Goal: Task Accomplishment & Management: Complete application form

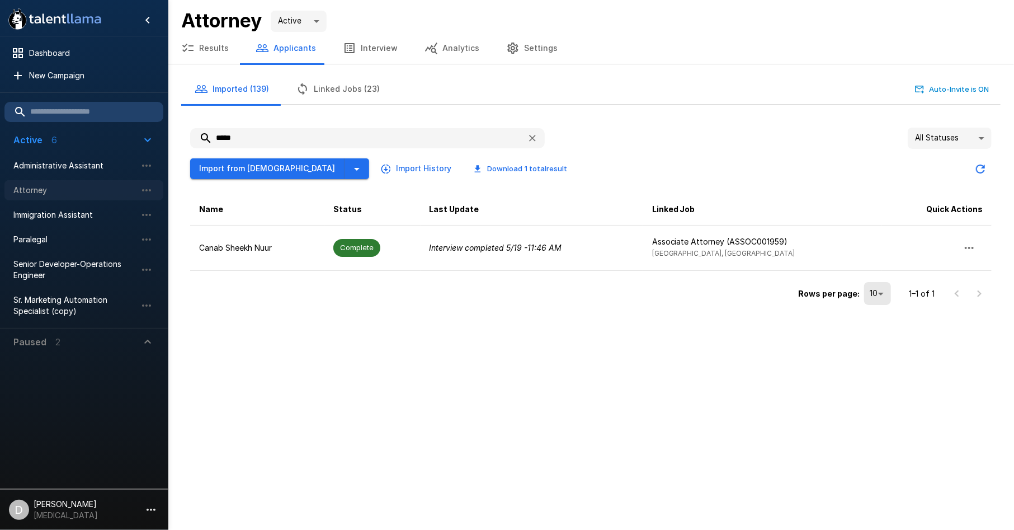
click at [107, 190] on span "Attorney" at bounding box center [74, 190] width 123 height 11
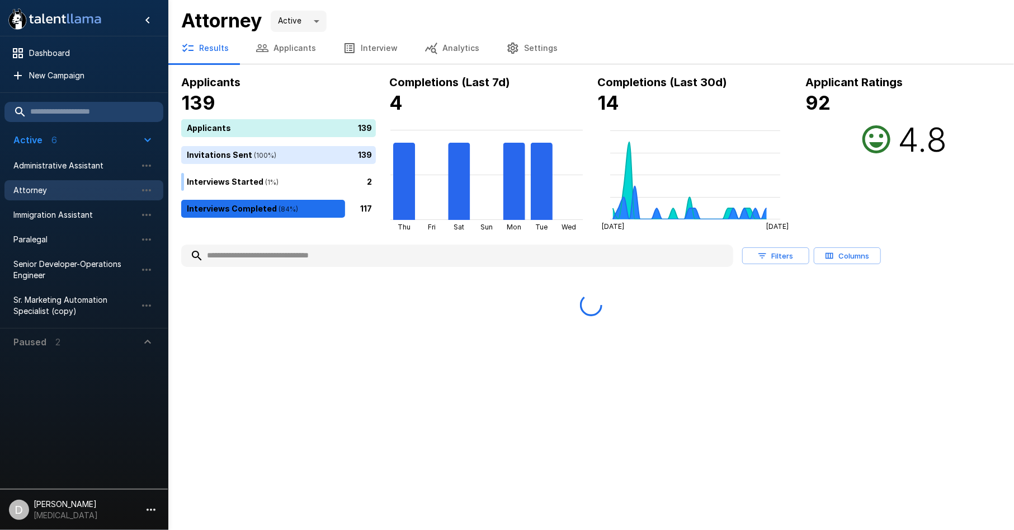
click at [291, 46] on button "Applicants" at bounding box center [285, 47] width 87 height 31
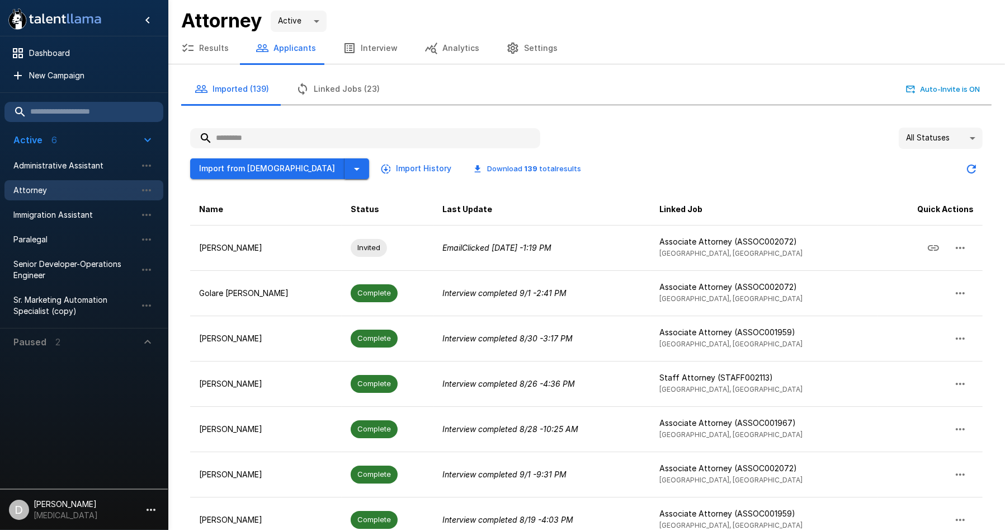
click at [350, 174] on icon "button" at bounding box center [356, 168] width 13 height 13
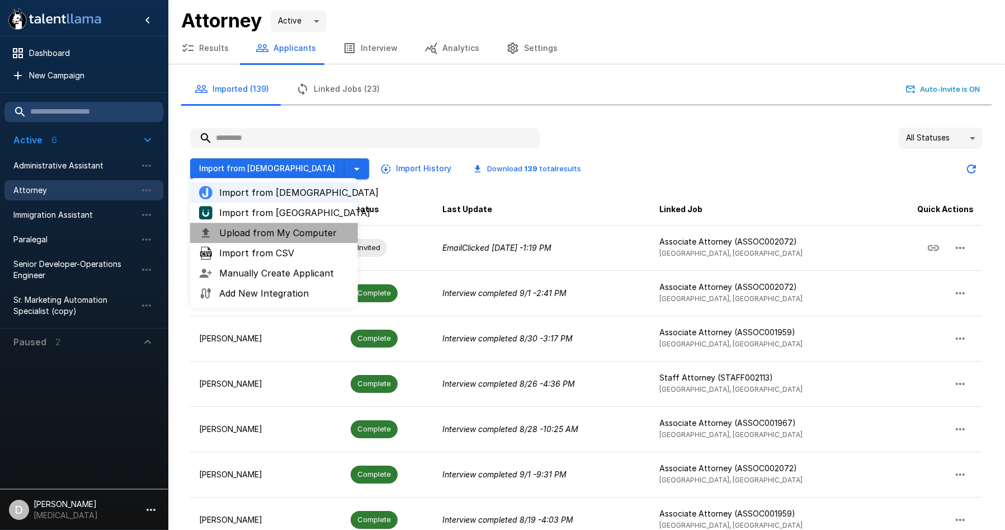
click at [318, 237] on span "Upload from My Computer" at bounding box center [284, 232] width 130 height 13
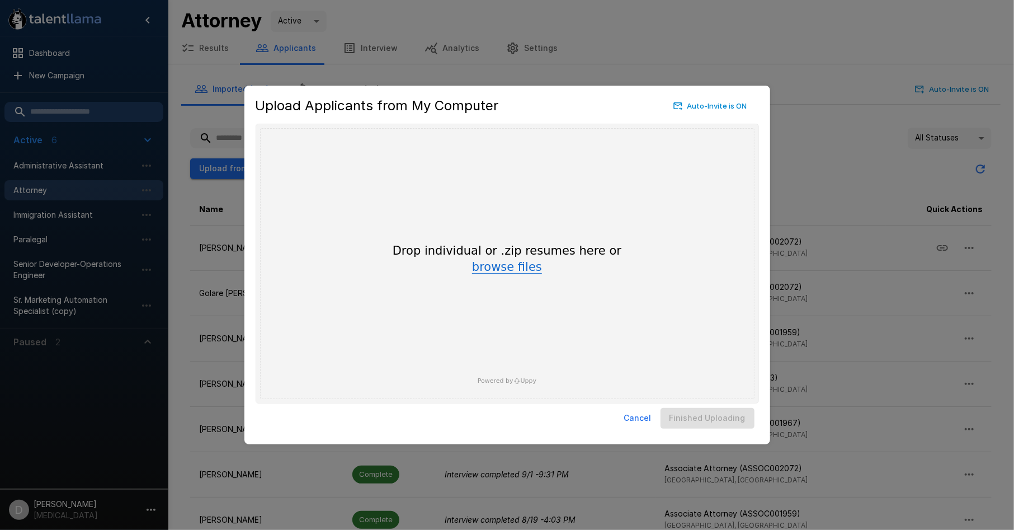
click at [504, 263] on button "browse files" at bounding box center [507, 267] width 70 height 12
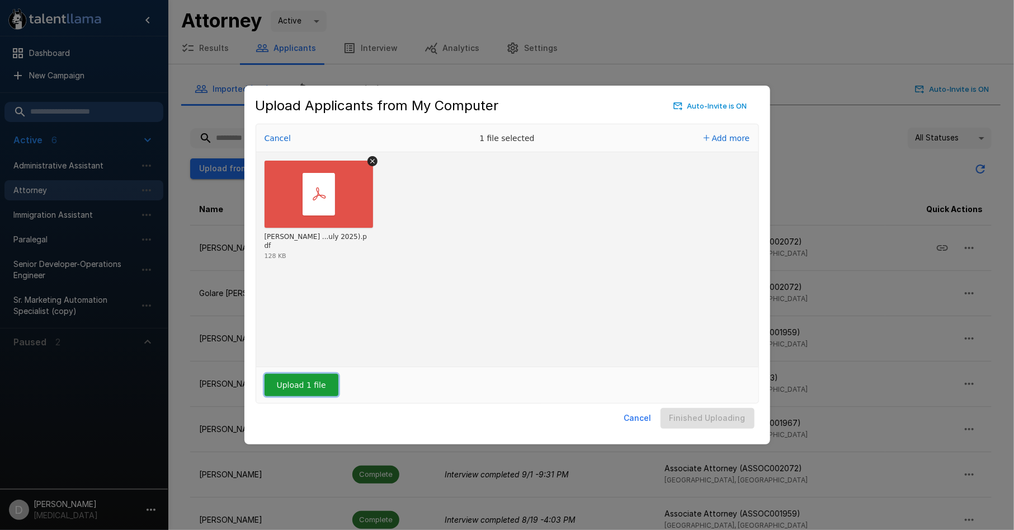
click at [286, 388] on button "Upload 1 file" at bounding box center [302, 385] width 74 height 22
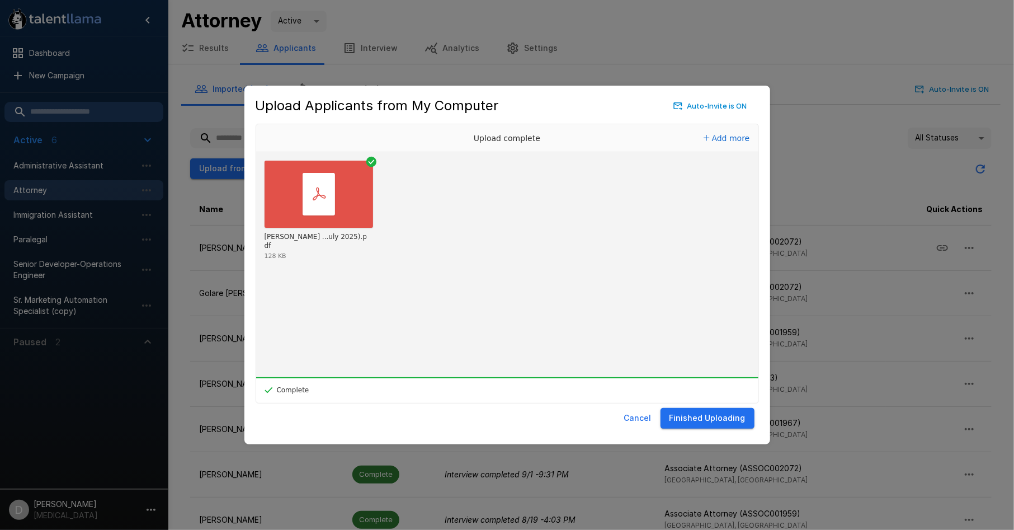
click at [720, 413] on button "Finished Uploading" at bounding box center [708, 418] width 94 height 21
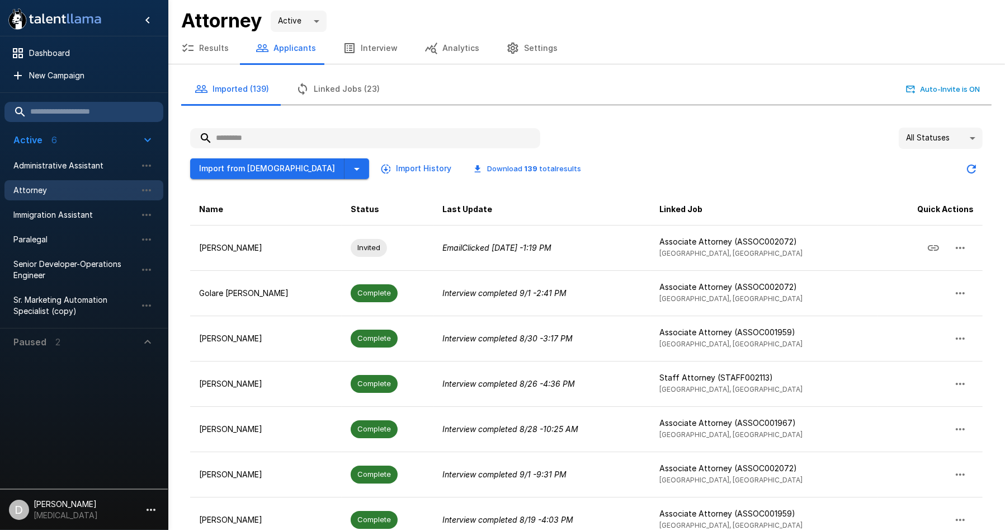
click at [971, 165] on icon "Updated Today - 3:09 PM" at bounding box center [971, 168] width 13 height 13
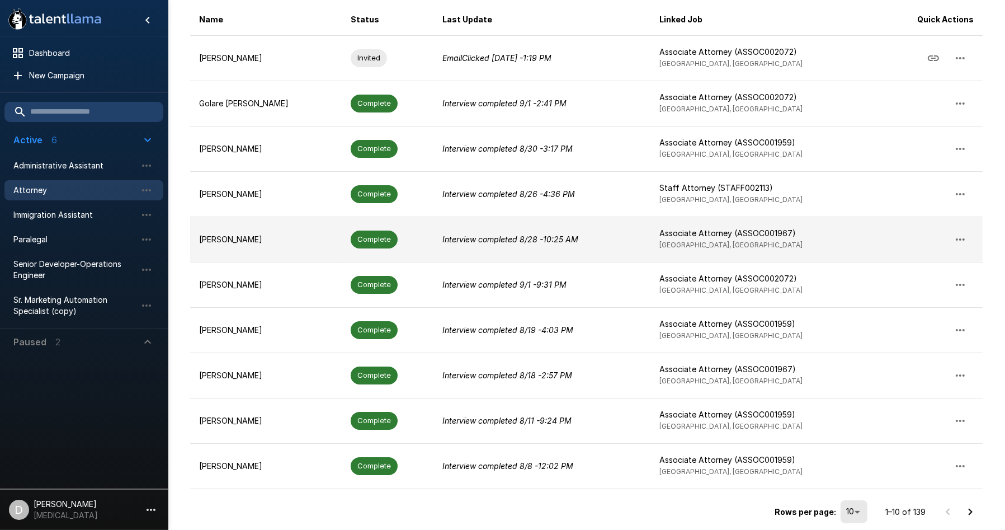
scroll to position [194, 0]
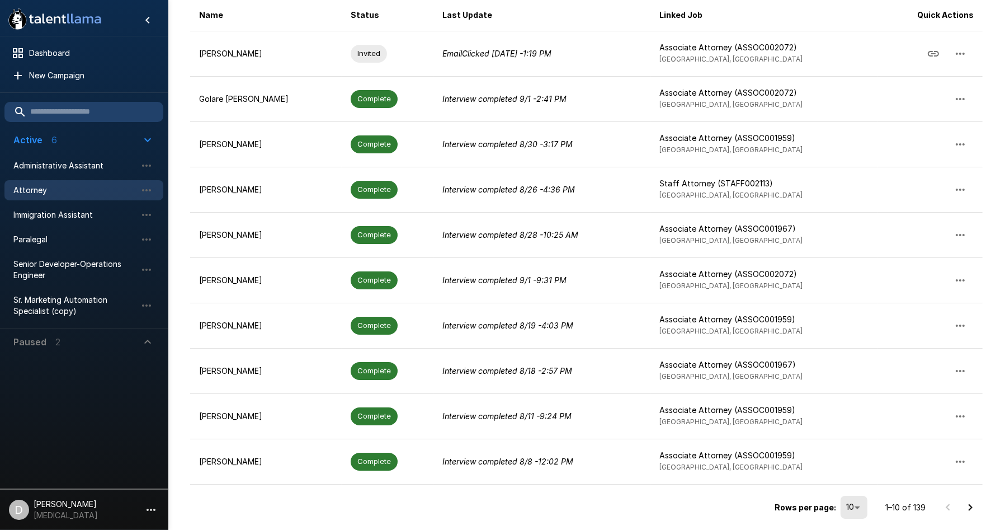
click at [966, 507] on icon "Go to next page" at bounding box center [970, 507] width 13 height 13
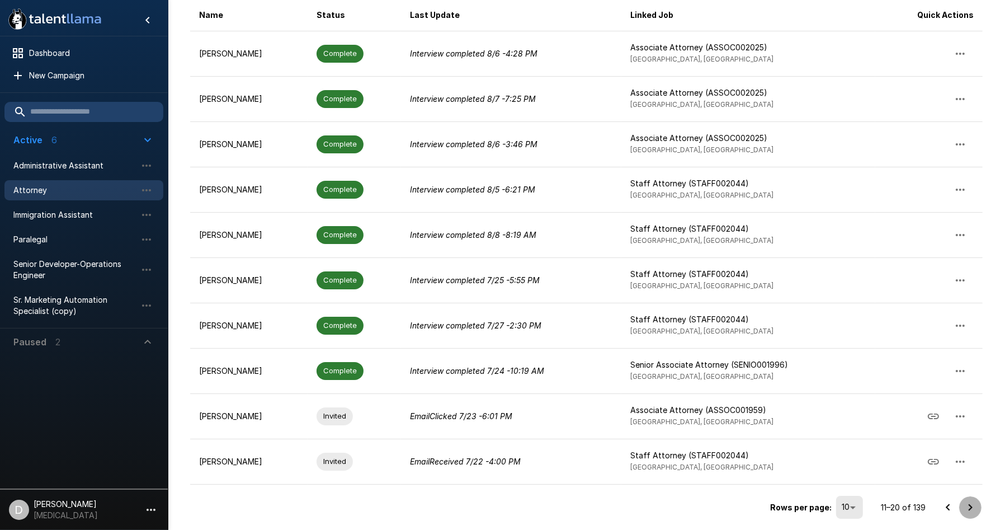
click at [973, 505] on icon "Go to next page" at bounding box center [970, 507] width 13 height 13
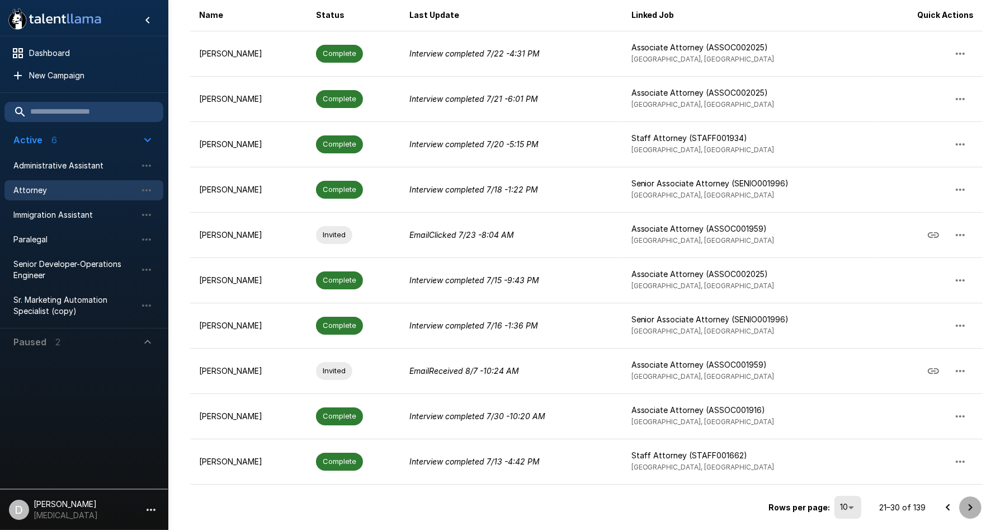
click at [970, 505] on icon "Go to next page" at bounding box center [970, 507] width 13 height 13
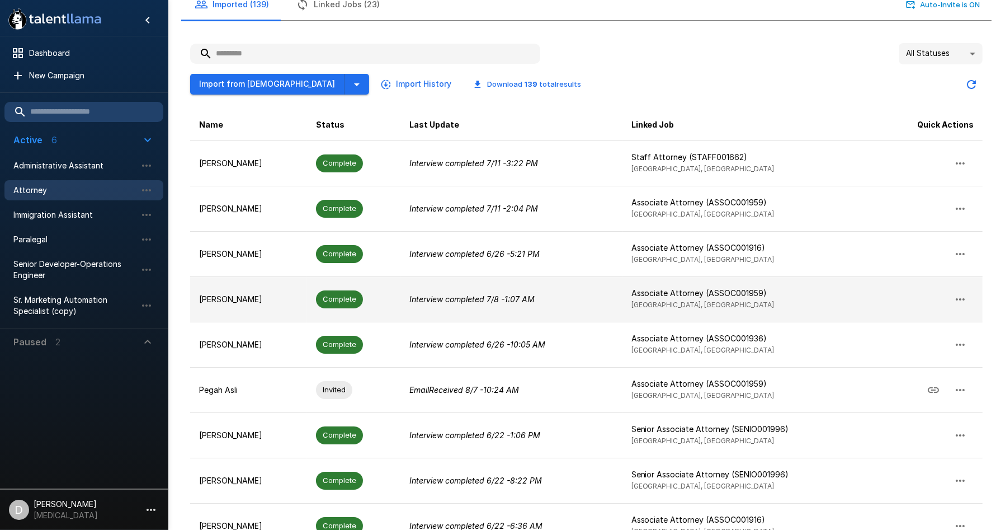
scroll to position [0, 0]
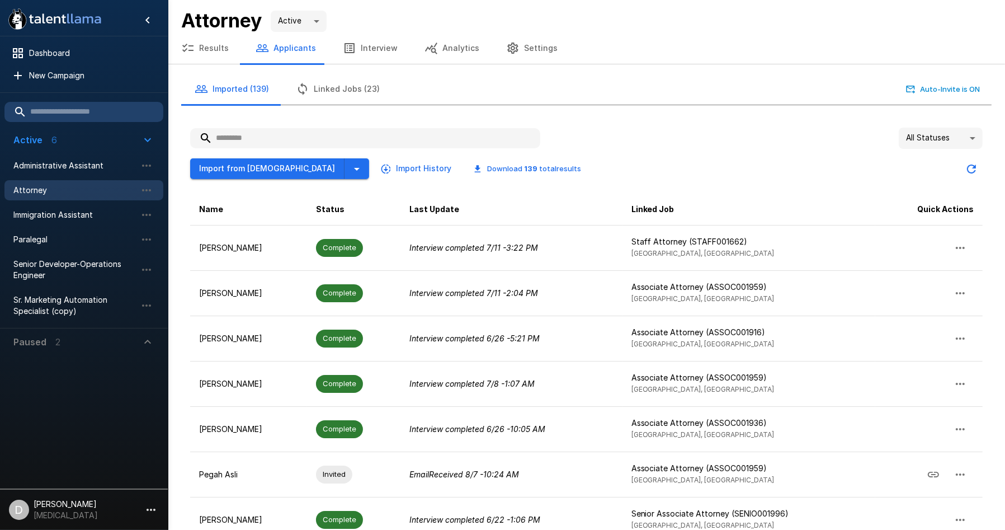
click at [209, 43] on button "Results" at bounding box center [205, 47] width 74 height 31
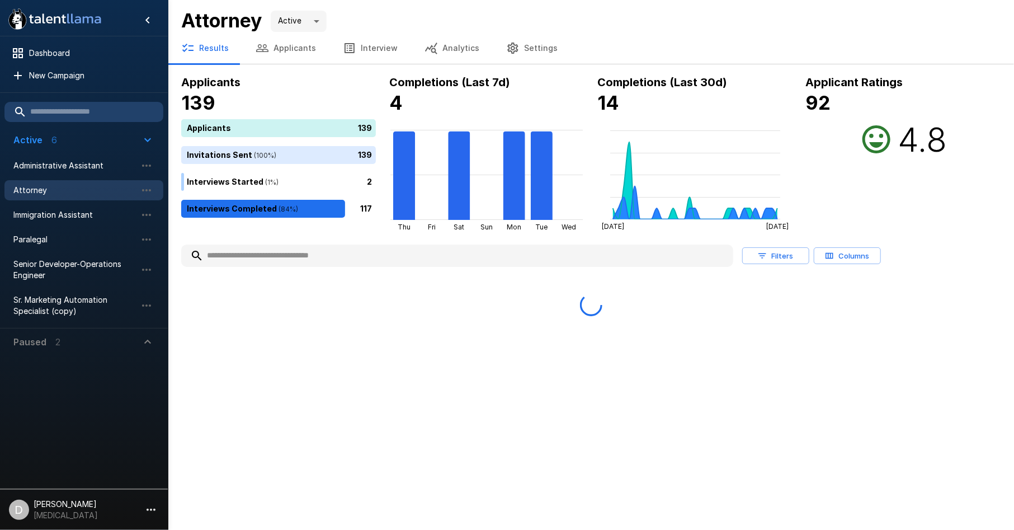
click at [362, 44] on button "Interview" at bounding box center [370, 47] width 82 height 31
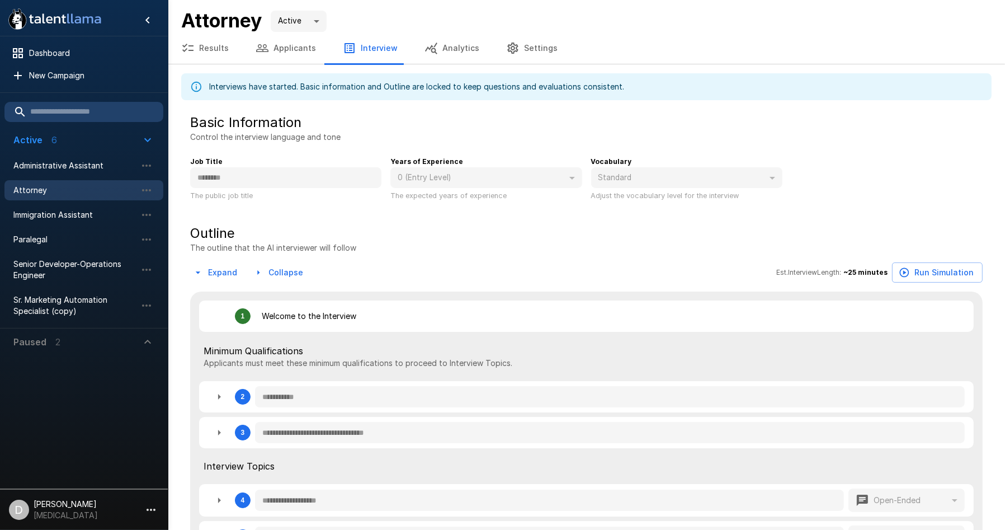
type textarea "*"
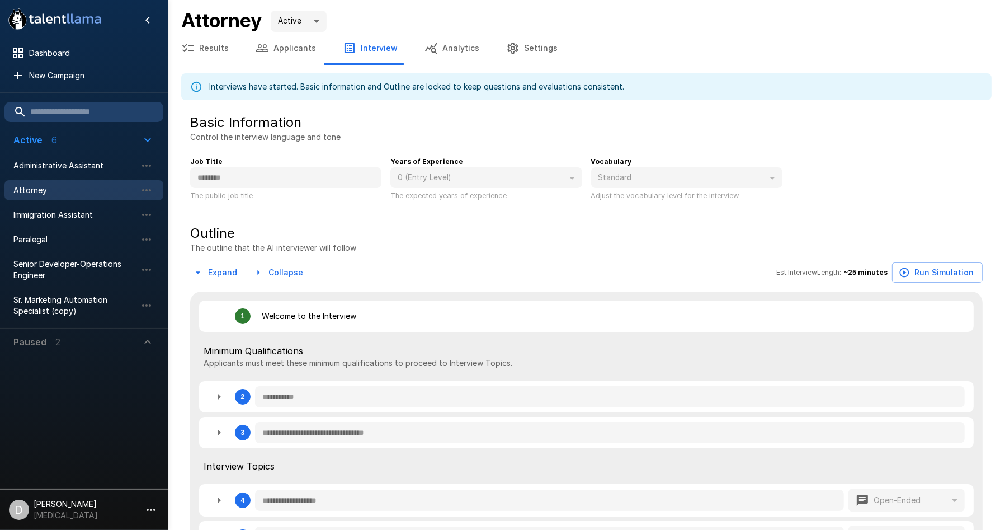
type textarea "*"
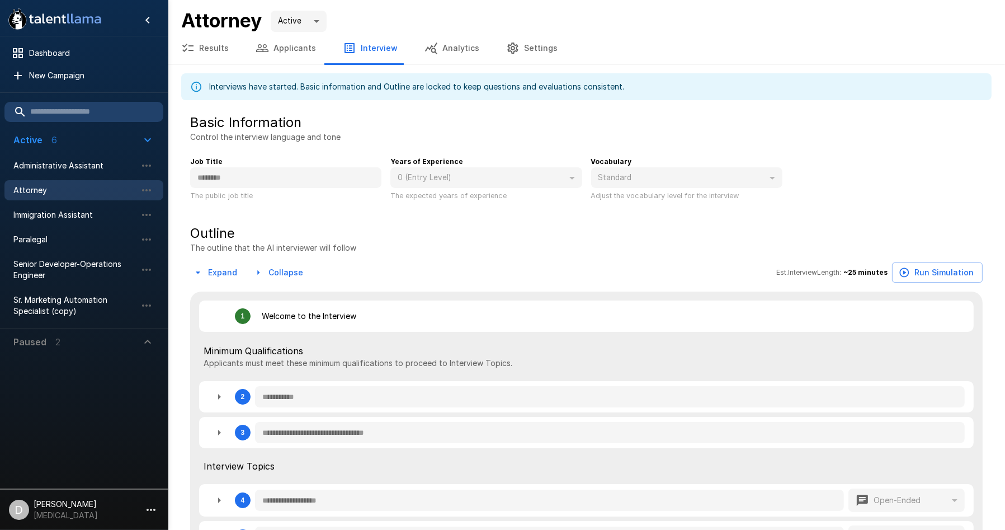
type textarea "*"
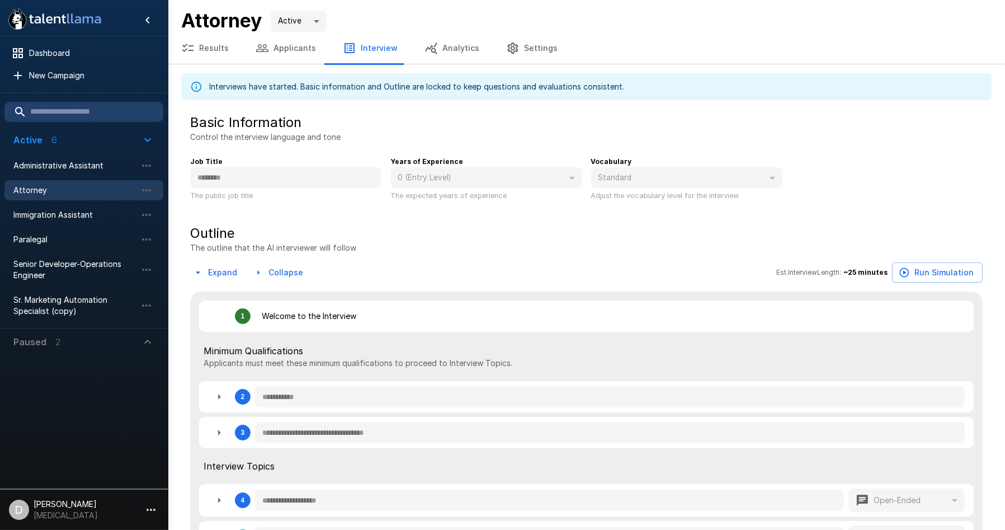
type textarea "*"
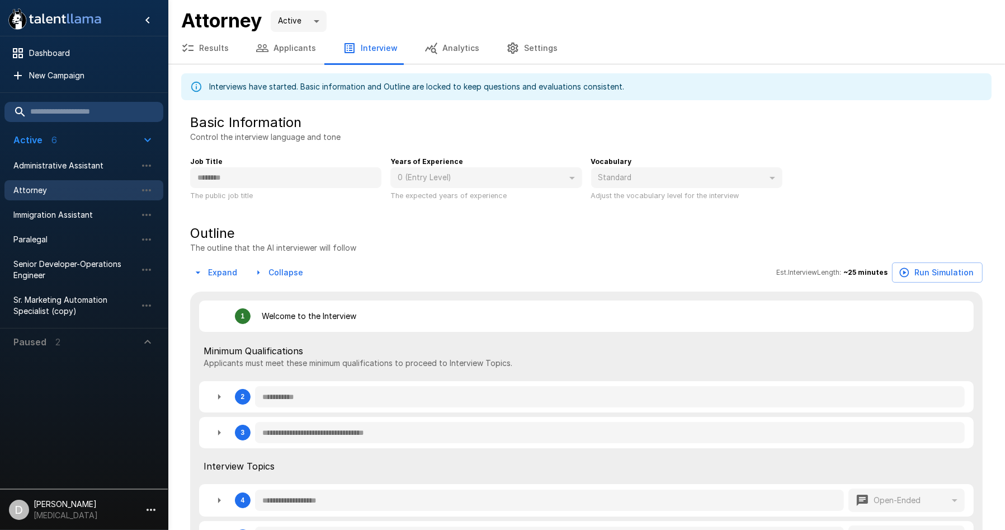
type textarea "*"
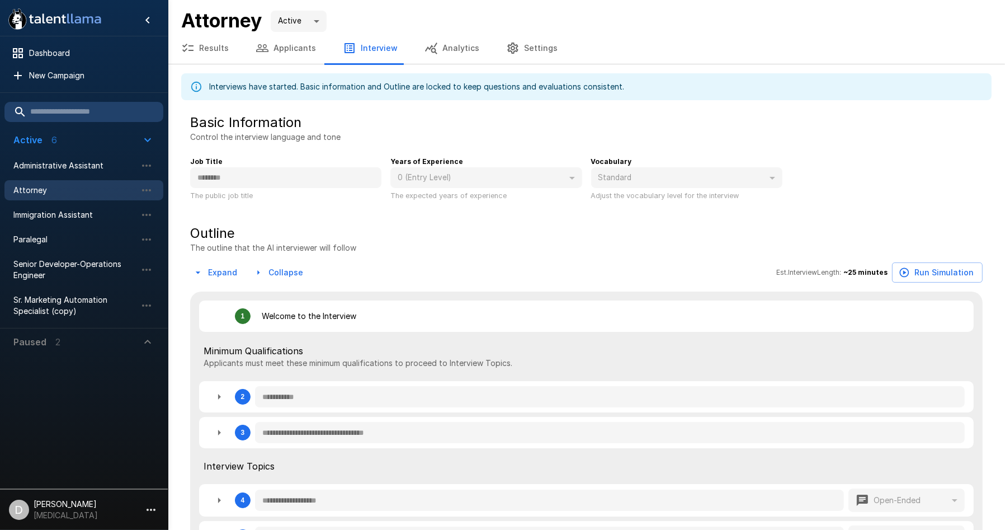
type textarea "*"
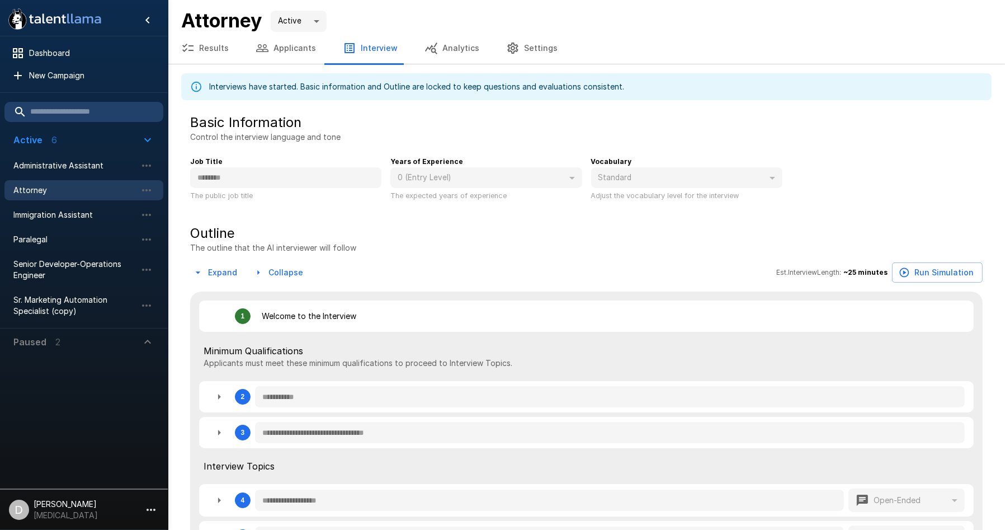
type textarea "*"
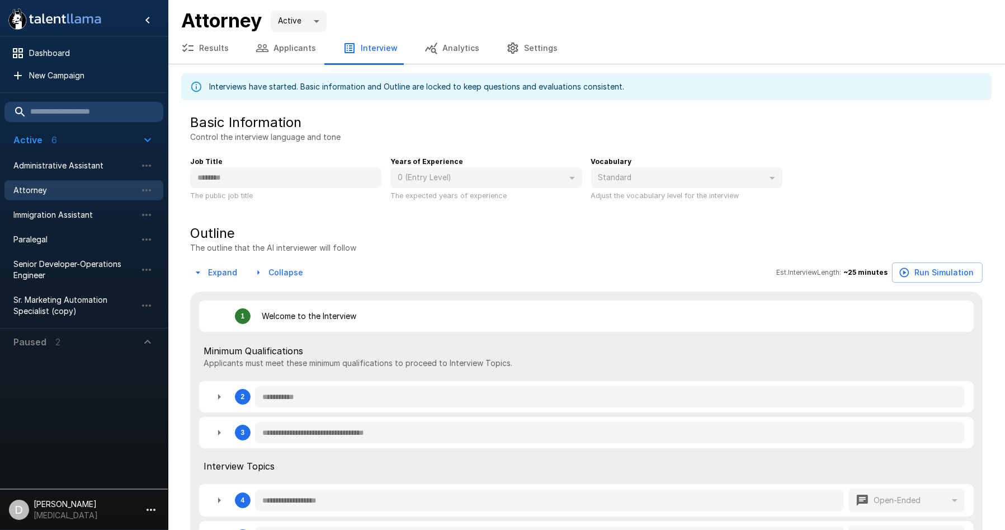
type textarea "*"
click at [295, 53] on button "Applicants" at bounding box center [285, 47] width 87 height 31
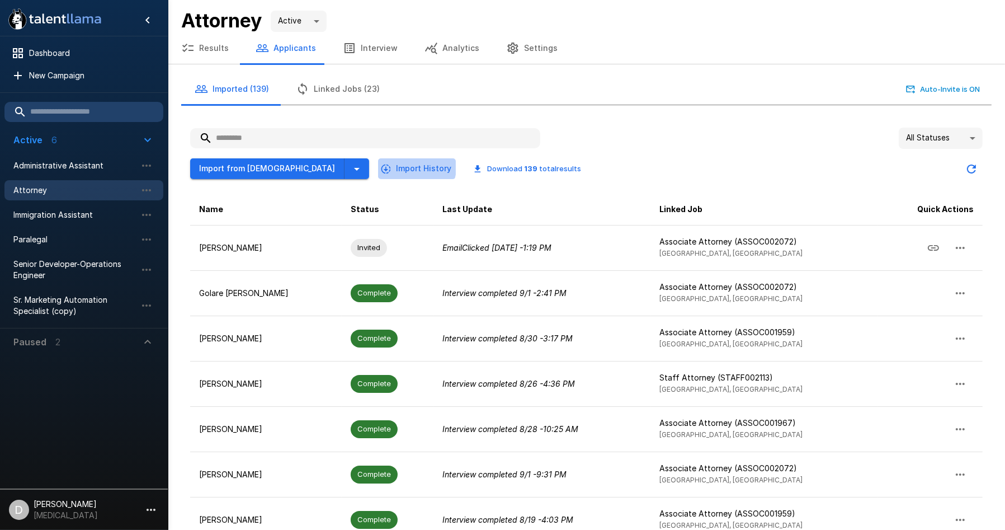
click at [378, 163] on button "Import History" at bounding box center [417, 168] width 78 height 21
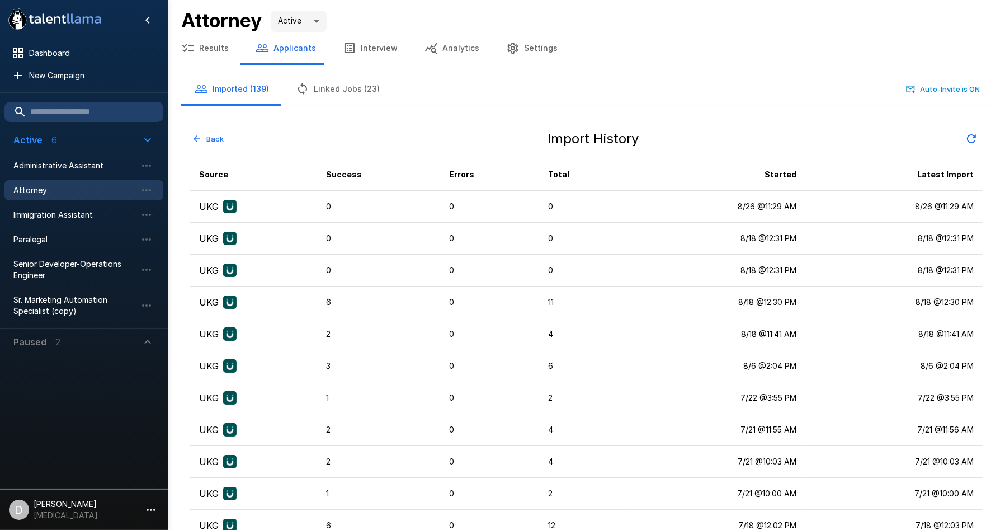
click at [211, 133] on button "Back" at bounding box center [208, 138] width 36 height 17
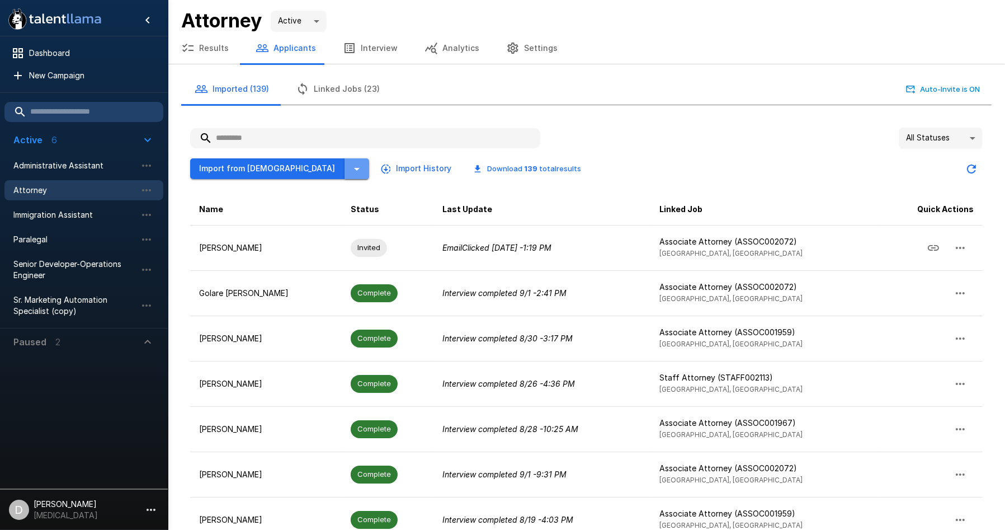
click at [350, 167] on icon "button" at bounding box center [356, 168] width 13 height 13
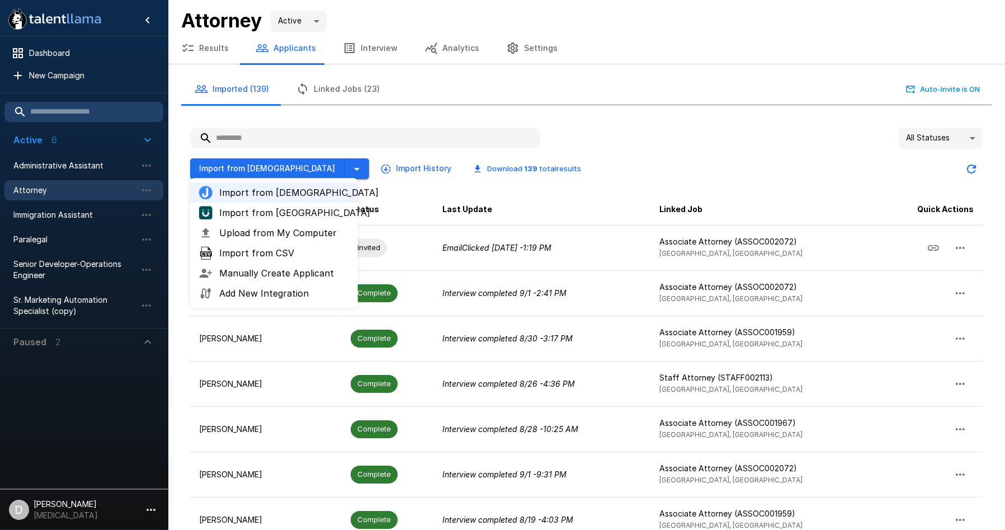
click at [332, 232] on span "Upload from My Computer" at bounding box center [284, 232] width 130 height 13
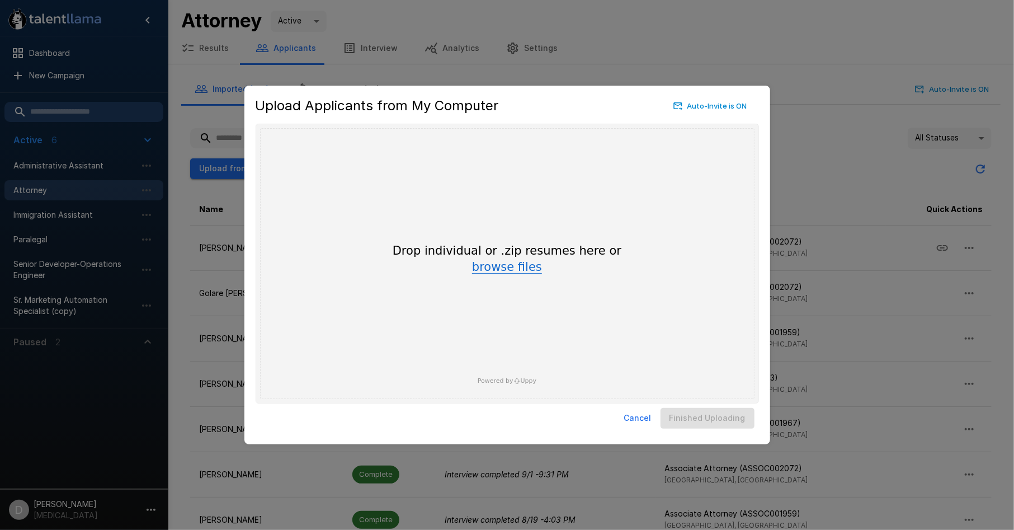
click at [496, 263] on button "browse files" at bounding box center [507, 267] width 70 height 12
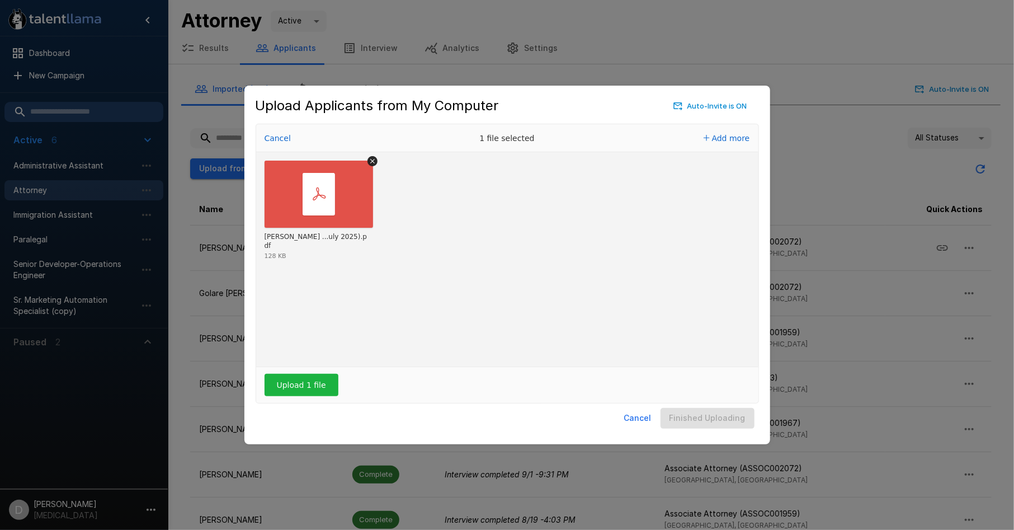
click at [305, 373] on div "Upload 1 file" at bounding box center [507, 385] width 502 height 36
click at [304, 383] on button "Upload 1 file" at bounding box center [302, 385] width 74 height 22
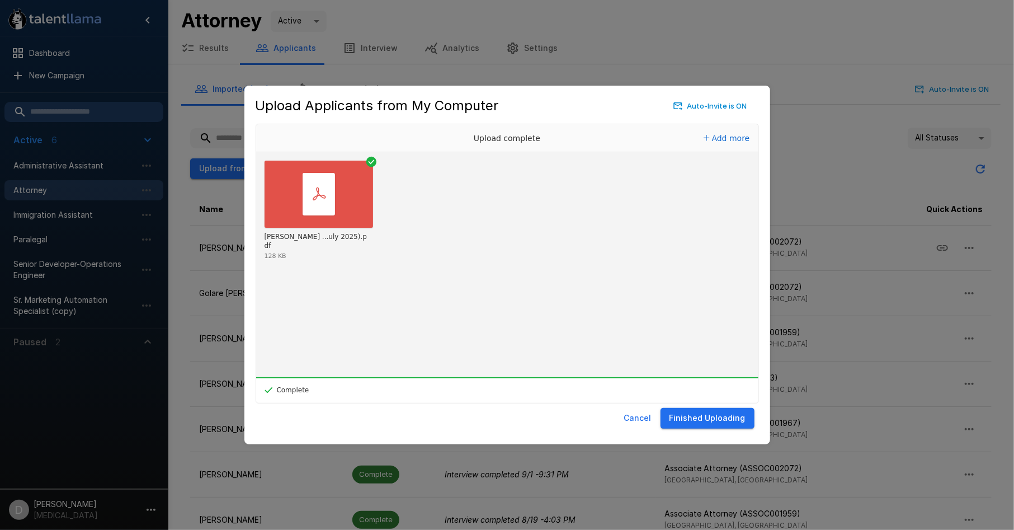
click at [699, 422] on button "Finished Uploading" at bounding box center [708, 418] width 94 height 21
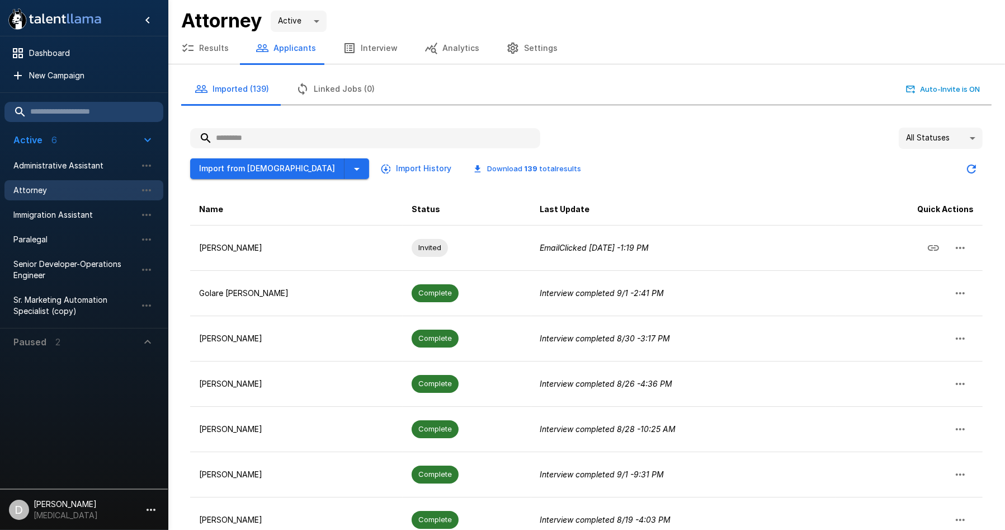
click at [305, 133] on input "text" at bounding box center [365, 138] width 350 height 20
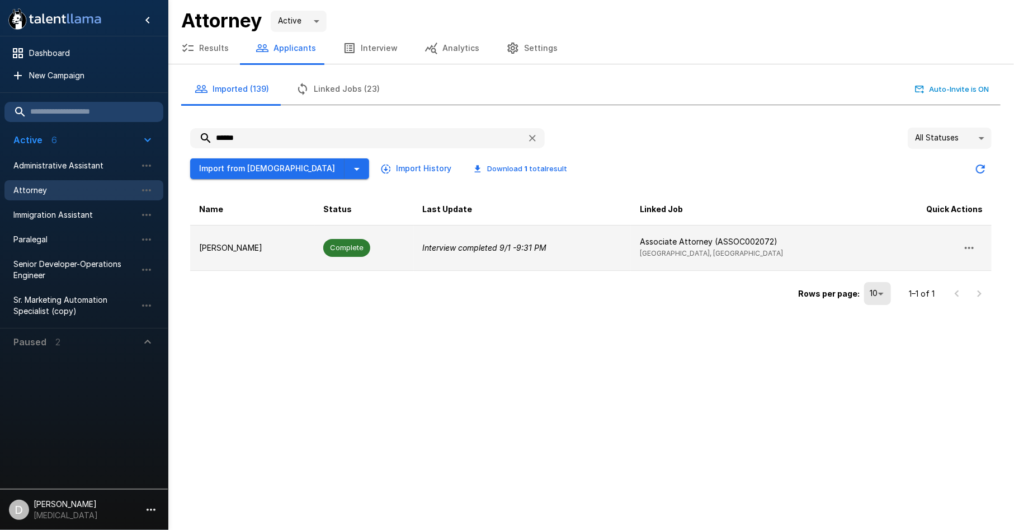
type input "******"
click at [279, 244] on td "[PERSON_NAME]" at bounding box center [252, 247] width 124 height 45
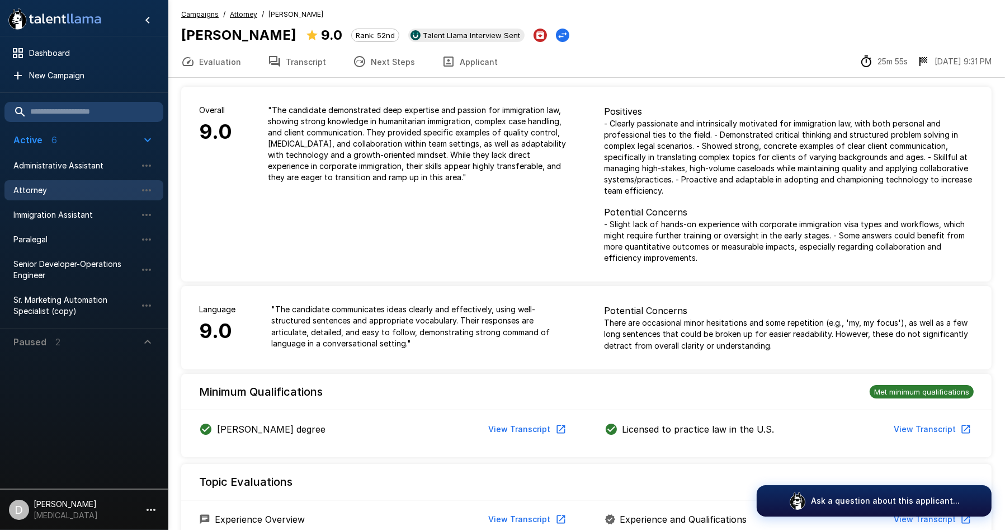
click at [293, 63] on button "Transcript" at bounding box center [296, 61] width 85 height 31
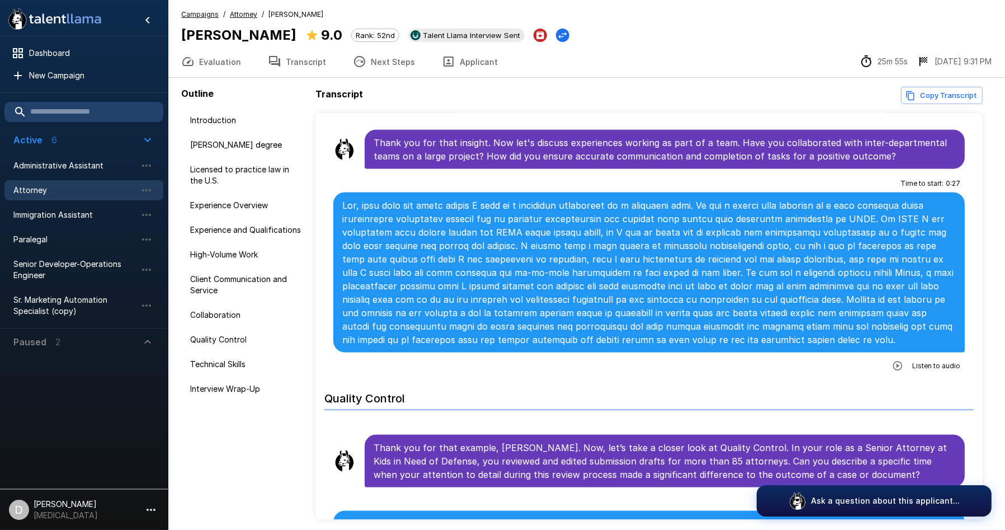
scroll to position [2050, 0]
